Goal: Information Seeking & Learning: Check status

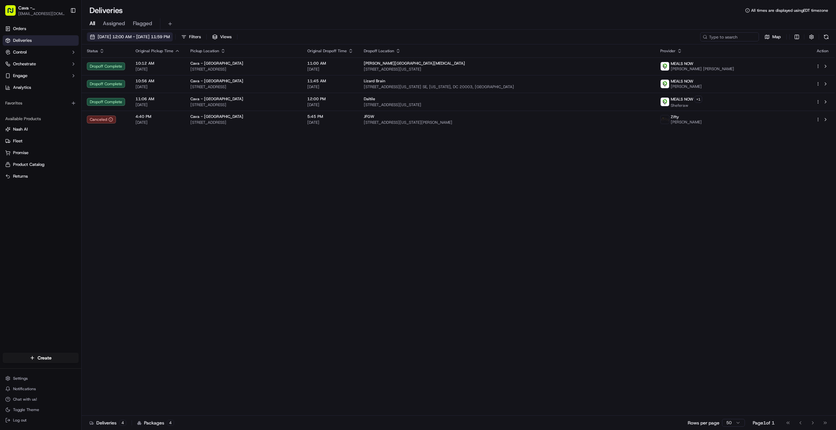
click at [99, 37] on span "[DATE] 12:00 AM - [DATE] 11:59 PM" at bounding box center [134, 37] width 72 height 6
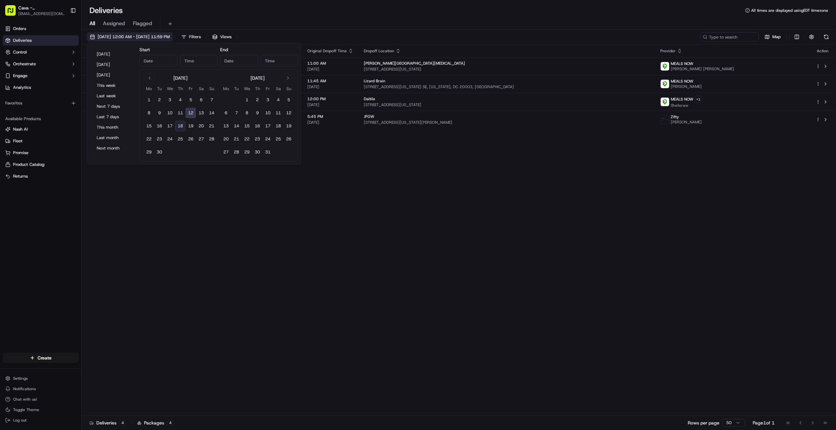
type input "[DATE]"
type input "12:00 AM"
type input "[DATE]"
type input "11:59 PM"
click at [193, 130] on button "19" at bounding box center [190, 126] width 10 height 10
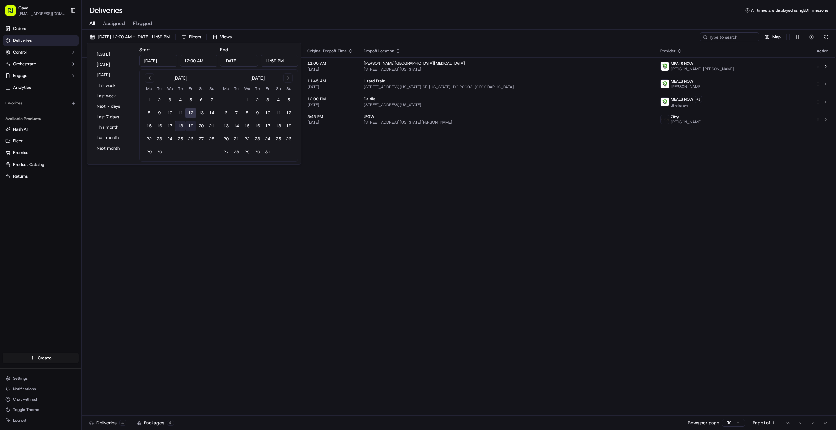
type input "[DATE]"
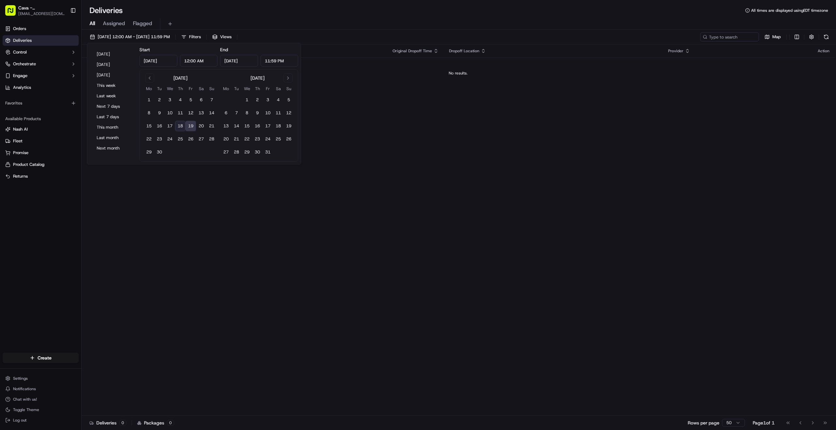
click at [317, 25] on div "All Assigned Flagged" at bounding box center [459, 23] width 754 height 11
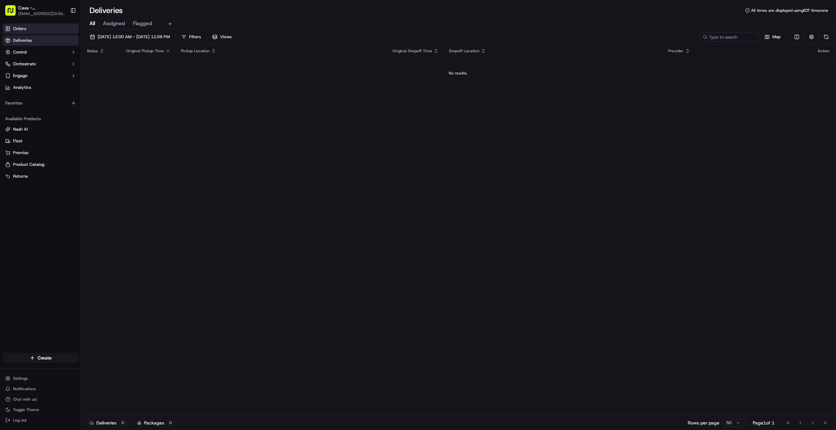
click at [34, 30] on link "Orders" at bounding box center [41, 29] width 76 height 10
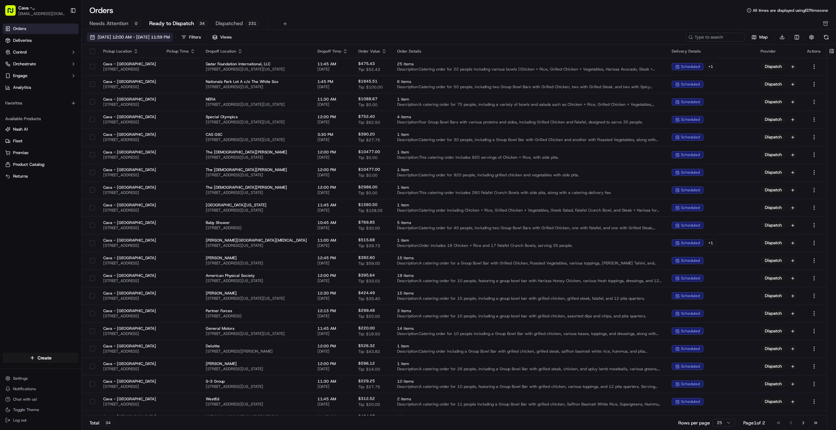
click at [170, 34] on span "[DATE] 12:00 AM - [DATE] 11:59 PM" at bounding box center [134, 37] width 72 height 6
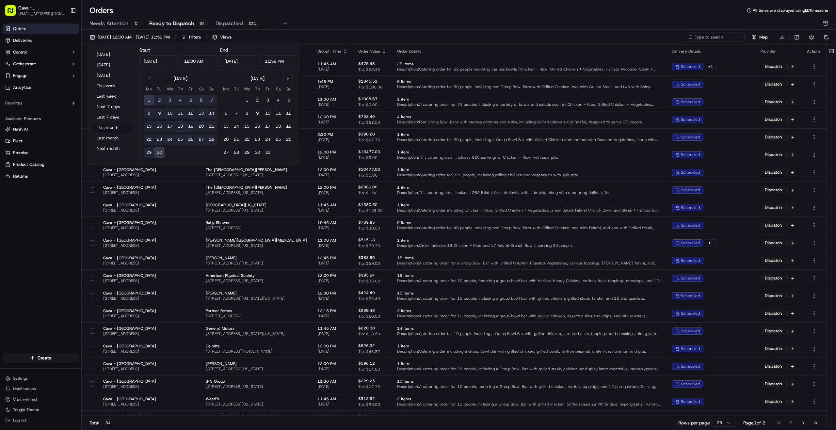
click at [193, 127] on button "19" at bounding box center [190, 126] width 10 height 10
type input "[DATE]"
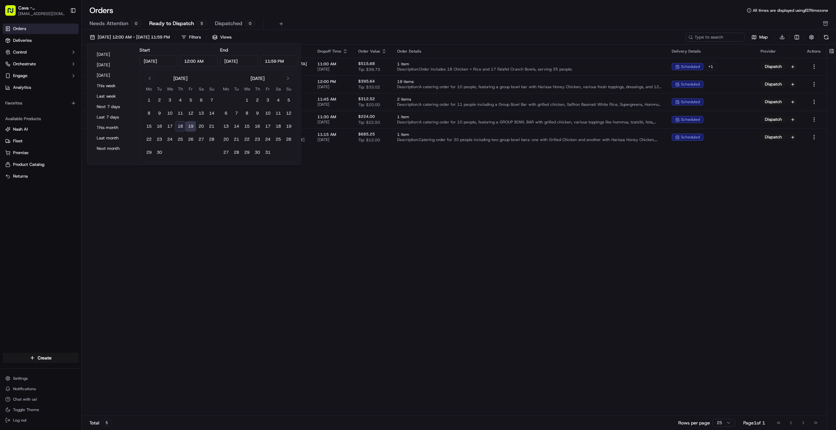
click at [288, 23] on div "Needs Attention 0 Ready to Dispatch 5 Dispatched 0" at bounding box center [453, 23] width 729 height 11
